Goal: Task Accomplishment & Management: Complete application form

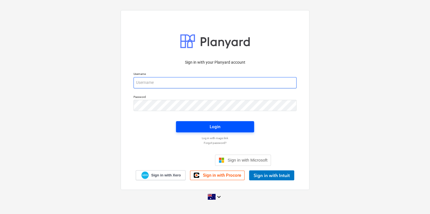
type input "[PERSON_NAME][EMAIL_ADDRESS][DOMAIN_NAME]"
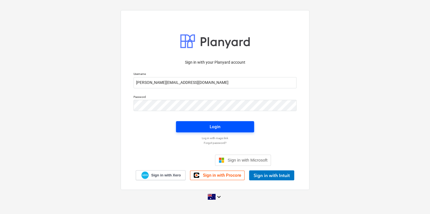
click at [210, 127] on div "Login" at bounding box center [215, 126] width 11 height 7
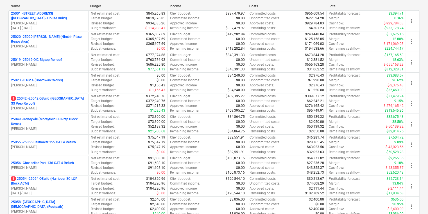
scroll to position [404, 0]
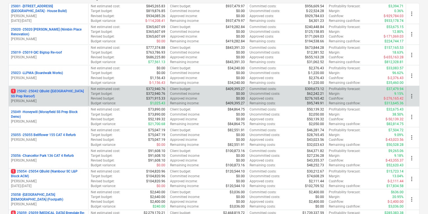
click at [50, 91] on p "1 25042 - 25042 QBuild ([GEOGRAPHIC_DATA] SS Prep Reroof)" at bounding box center [48, 94] width 75 height 10
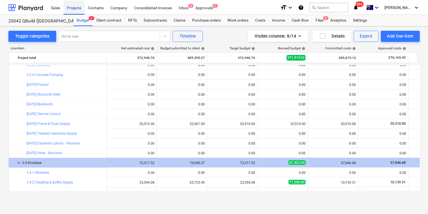
scroll to position [517, 0]
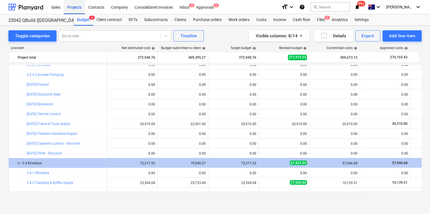
click at [73, 7] on div "Projects" at bounding box center [74, 7] width 21 height 14
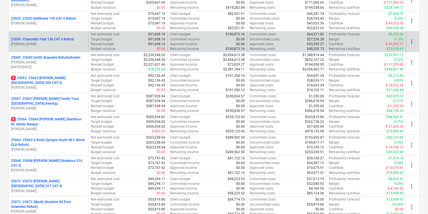
scroll to position [112, 0]
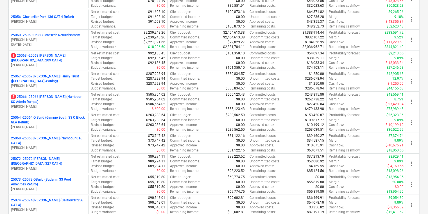
click at [63, 142] on p "25068 - 25068 [GEOGRAPHIC_DATA] (Nambour 016 CAT 4)" at bounding box center [48, 141] width 75 height 10
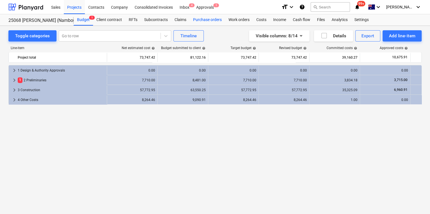
click at [210, 20] on div "Purchase orders" at bounding box center [207, 19] width 35 height 11
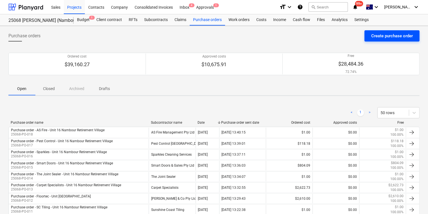
click at [397, 33] on div "Create purchase order" at bounding box center [392, 35] width 42 height 7
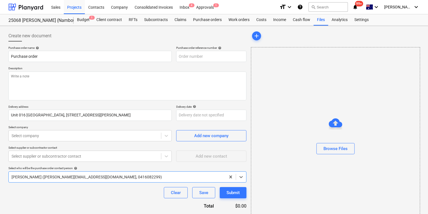
type textarea "x"
type input "25068-PO-019"
type textarea "x"
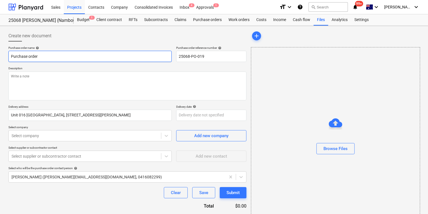
click at [47, 57] on input "Purchase order" at bounding box center [89, 56] width 163 height 11
type input "Purchase order"
type textarea "x"
type input "Purchase order -"
type textarea "x"
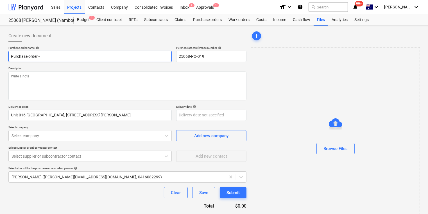
type input "Purchase order -"
type textarea "x"
type input "Purchase order - N"
type textarea "x"
type input "Purchase order - Na"
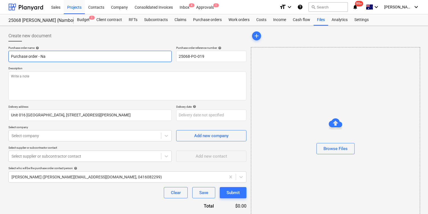
type textarea "x"
type input "Purchase order - Nat"
type textarea "x"
type input "Purchase order - Nati"
type textarea "x"
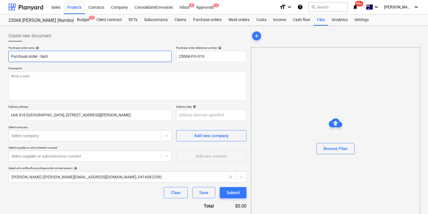
type input "Purchase order - Natio"
type textarea "x"
type input "Purchase order - Nation"
type textarea "x"
type input "Purchase order - Nationa"
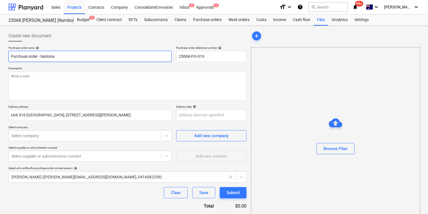
type textarea "x"
type input "Purchase order - National"
type textarea "x"
type input "Purchase order - National"
type textarea "x"
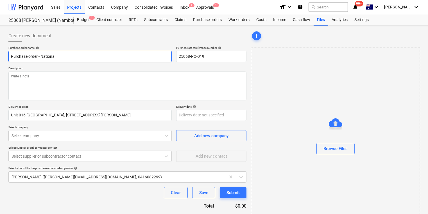
type input "Purchase order - National T"
type textarea "x"
type input "Purchase order - National Ti"
type textarea "x"
type input "Purchase order - National Til"
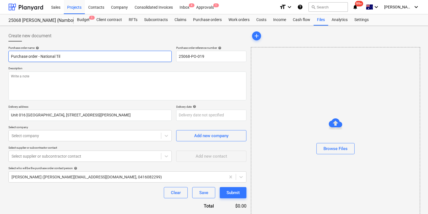
type textarea "x"
type input "Purchase order - National Tile"
type textarea "x"
type input "Purchase order - National Tiles"
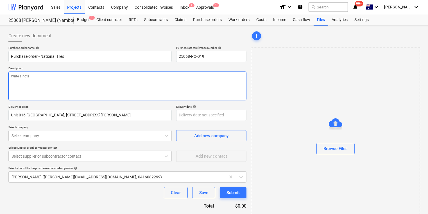
click at [35, 78] on textarea at bounding box center [127, 86] width 238 height 29
type textarea "x"
type textarea "P"
type textarea "x"
type textarea "Pa"
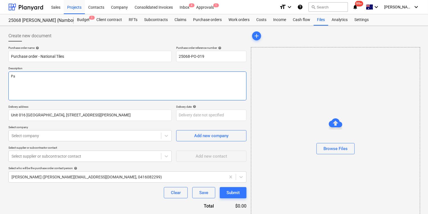
type textarea "x"
type textarea "Pay"
type textarea "x"
type textarea "Payme"
type textarea "x"
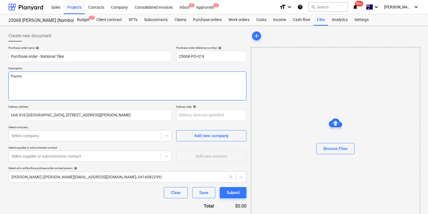
type textarea "Paymen"
type textarea "x"
type textarea "Payment"
type textarea "x"
type textarea "Payment"
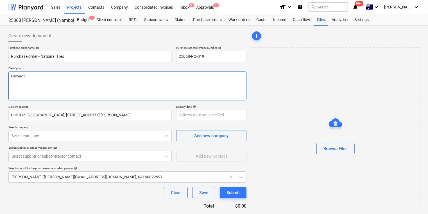
type textarea "x"
type textarea "Payment TE"
type textarea "x"
type textarea "Payment TEr"
type textarea "x"
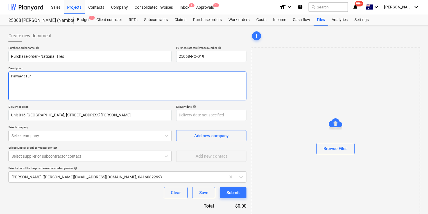
type textarea "Payment TErm"
type textarea "x"
type textarea "Payment TErms"
type textarea "x"
type textarea "Payment TErms:"
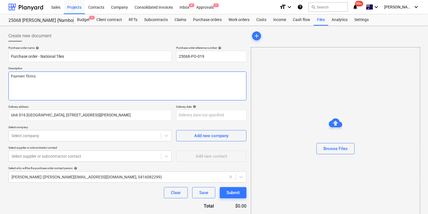
type textarea "x"
type textarea "Payment TErms: a"
type textarea "x"
type textarea "Payment TErms: as"
type textarea "x"
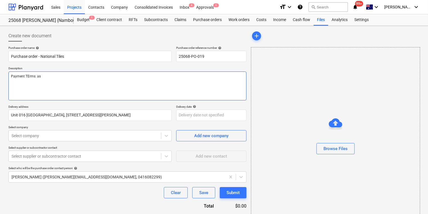
type textarea "Payment TErms: as"
type textarea "x"
type textarea "Payment TErms: as p"
type textarea "x"
type textarea "Payment TErms: as pe"
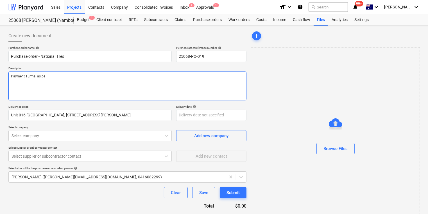
type textarea "x"
type textarea "Payment TErms: as per"
type textarea "x"
type textarea "Payment TErms: as per"
type textarea "x"
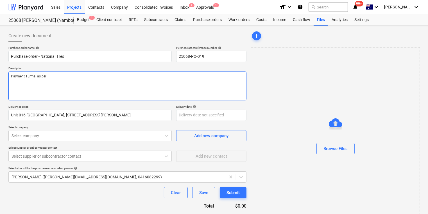
type textarea "Payment TErms: as per a"
type textarea "x"
type textarea "Payment TErms: as per ac"
type textarea "x"
type textarea "Payment TErms: as per acc"
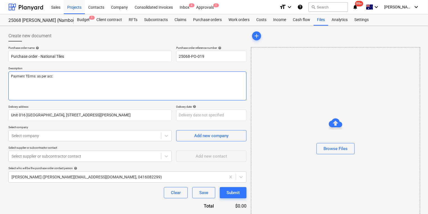
type textarea "x"
type textarea "Payment TErms: as per acco"
type textarea "x"
type textarea "Payment TErms: as per accou"
type textarea "x"
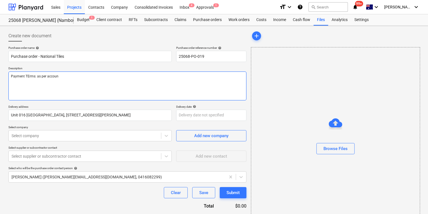
type textarea "Payment TErms: as per account"
type textarea "x"
type textarea "Payment TErms: as per account"
type textarea "x"
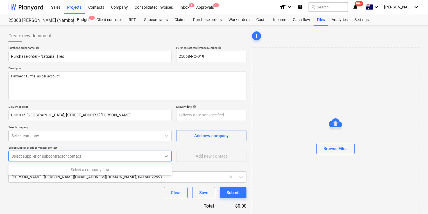
click at [75, 154] on div at bounding box center [85, 157] width 147 height 6
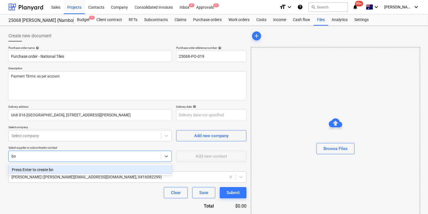
type input "b"
type input "nationa"
type textarea "x"
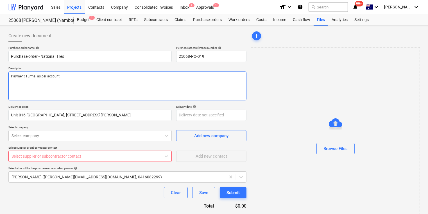
type textarea "x"
